Goal: Task Accomplishment & Management: Use online tool/utility

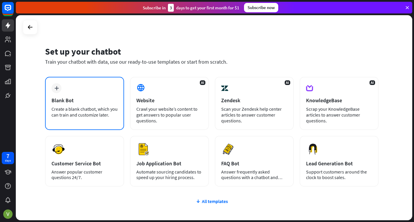
click at [79, 99] on div "Blank Bot" at bounding box center [84, 100] width 66 height 7
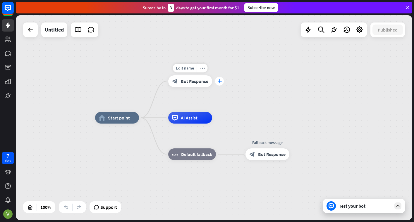
click at [218, 81] on icon "plus" at bounding box center [219, 81] width 4 height 4
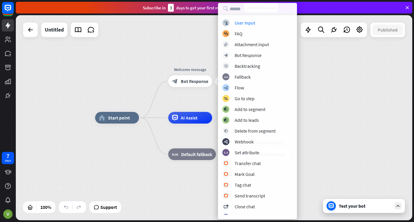
click at [217, 82] on div "home_2 Start point Edit name more_horiz plus Welcome message block_bot_response…" at bounding box center [214, 117] width 396 height 205
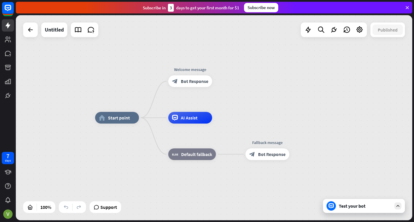
click at [400, 207] on icon at bounding box center [397, 206] width 5 height 5
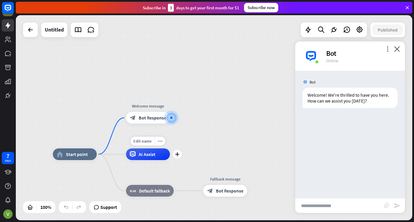
click at [165, 158] on div "AI Assist" at bounding box center [148, 155] width 44 height 12
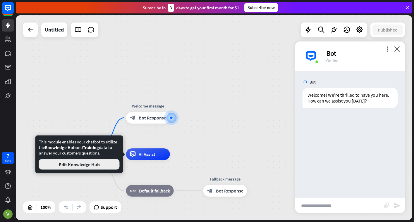
click at [77, 167] on button "Edit Knowledge Hub" at bounding box center [79, 164] width 81 height 11
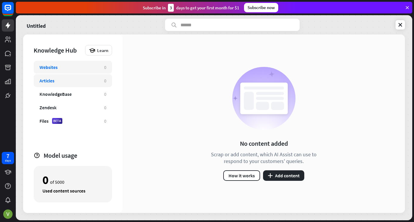
click at [71, 82] on div "Articles" at bounding box center [68, 81] width 59 height 6
click at [70, 108] on div "Zendesk" at bounding box center [68, 108] width 59 height 6
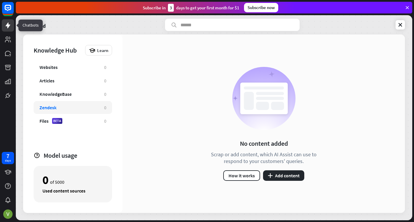
click at [7, 28] on icon at bounding box center [7, 25] width 7 height 7
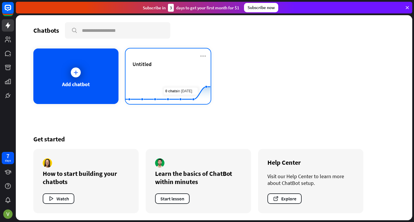
click at [196, 70] on div "Untitled" at bounding box center [167, 71] width 71 height 20
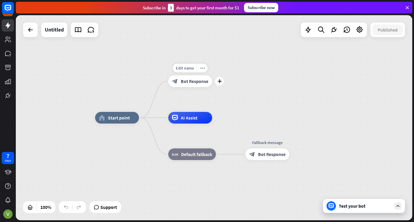
click at [203, 83] on span "Bot Response" at bounding box center [194, 81] width 27 height 6
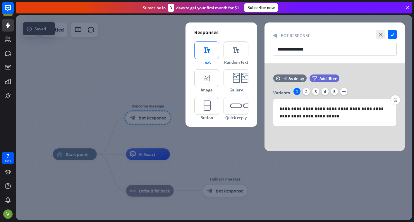
click at [207, 52] on icon "editor_text" at bounding box center [206, 51] width 25 height 18
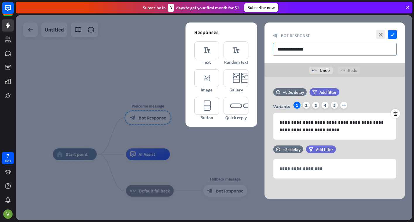
click at [310, 52] on input "**********" at bounding box center [335, 49] width 124 height 13
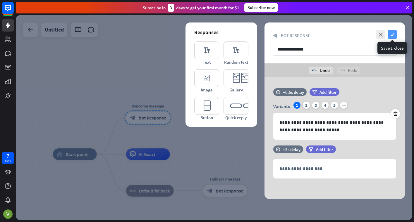
click at [394, 35] on icon "check" at bounding box center [392, 34] width 9 height 9
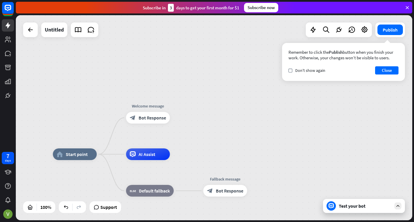
click at [379, 208] on div "Test your bot" at bounding box center [365, 206] width 53 height 6
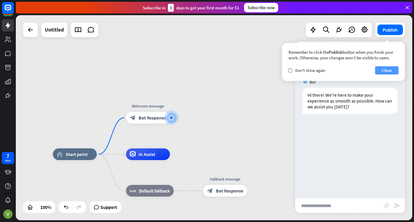
click at [381, 70] on button "Close" at bounding box center [386, 70] width 23 height 8
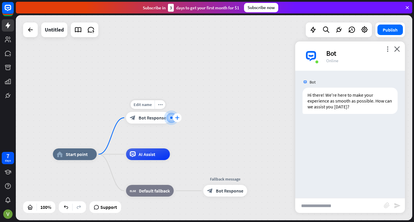
click at [179, 119] on icon "plus" at bounding box center [177, 118] width 4 height 4
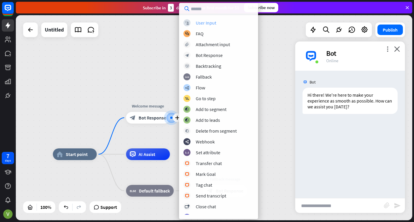
click at [202, 22] on div "User Input" at bounding box center [206, 23] width 20 height 6
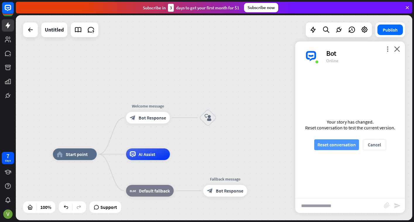
click at [329, 145] on button "Reset conversation" at bounding box center [336, 145] width 45 height 11
